Goal: Information Seeking & Learning: Learn about a topic

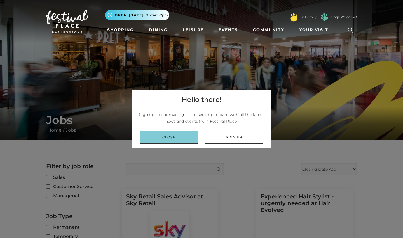
click at [157, 135] on link "Close" at bounding box center [169, 137] width 59 height 13
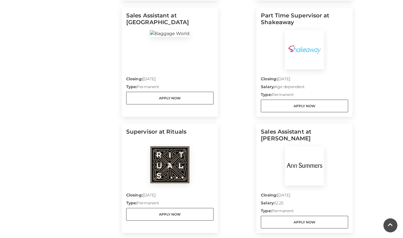
scroll to position [412, 0]
click at [282, 82] on p "Closing: [DATE]" at bounding box center [304, 80] width 87 height 8
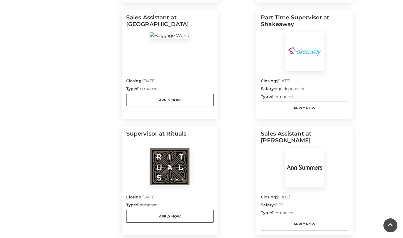
scroll to position [407, 0]
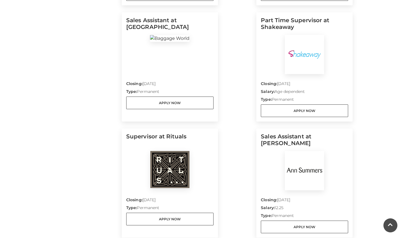
click at [281, 33] on h5 "Part Time Supervisor at Shakeaway" at bounding box center [304, 26] width 87 height 18
click at [285, 49] on img at bounding box center [304, 54] width 39 height 39
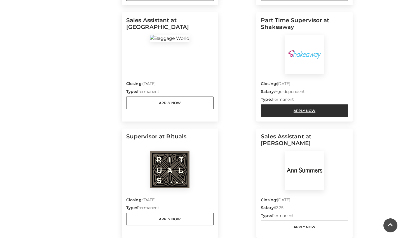
click at [276, 107] on link "Apply Now" at bounding box center [304, 110] width 87 height 13
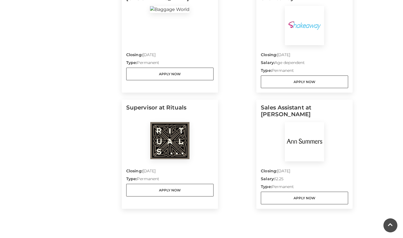
scroll to position [461, 0]
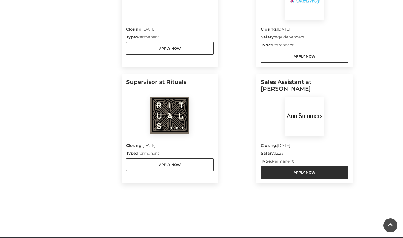
click at [289, 170] on link "Apply Now" at bounding box center [304, 172] width 87 height 13
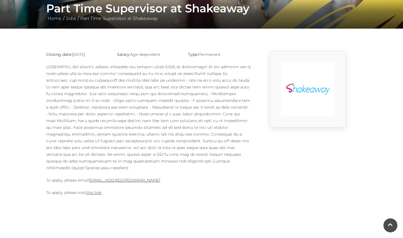
scroll to position [112, 0]
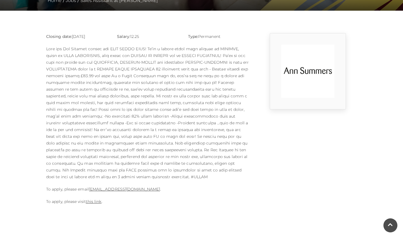
scroll to position [130, 0]
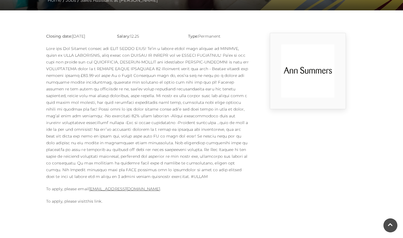
click at [96, 198] on link "this link" at bounding box center [94, 200] width 16 height 5
